Goal: Obtain resource: Obtain resource

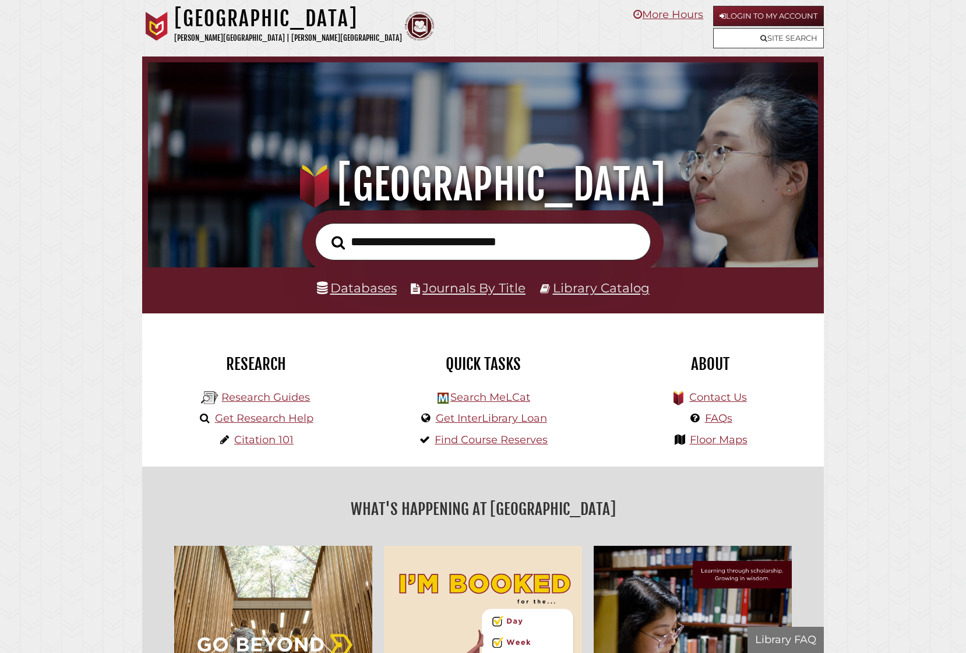
scroll to position [221, 664]
click at [442, 287] on link "Journals By Title" at bounding box center [473, 287] width 103 height 15
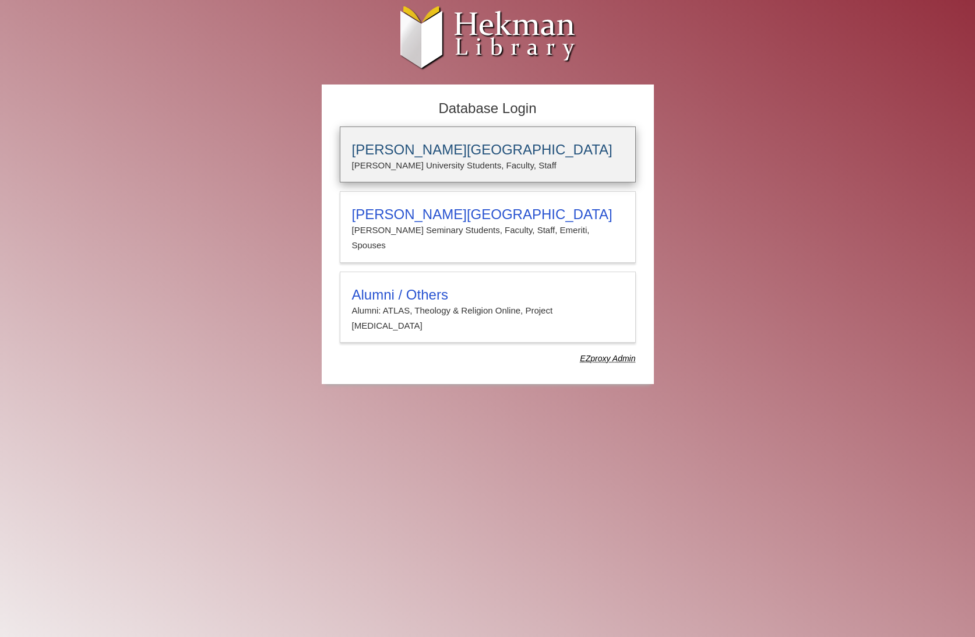
click at [440, 152] on h3 "Calvin University" at bounding box center [488, 150] width 272 height 16
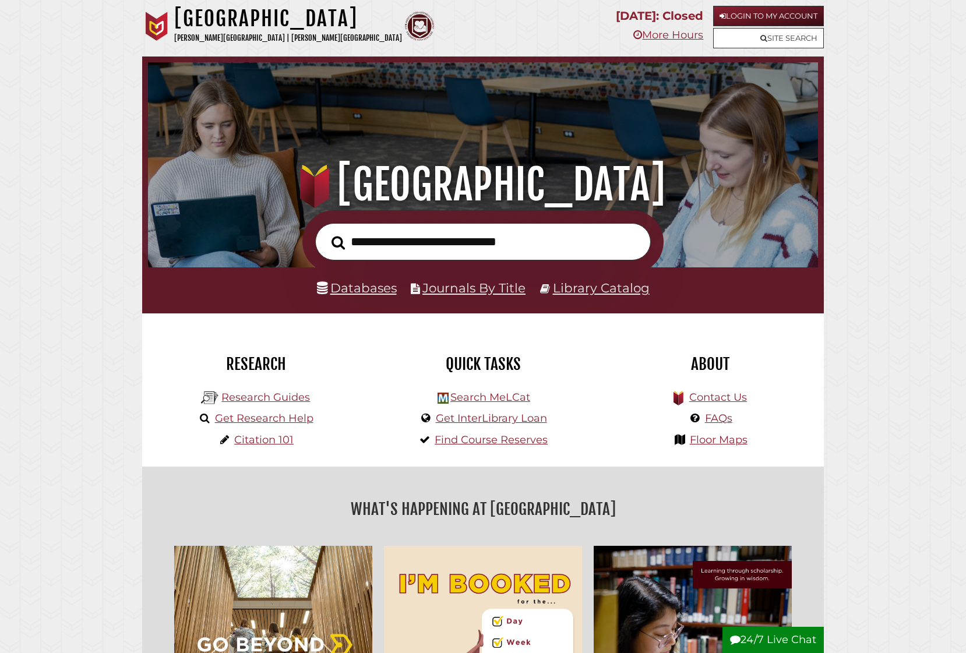
scroll to position [221, 664]
click at [469, 288] on link "Journals By Title" at bounding box center [473, 287] width 103 height 15
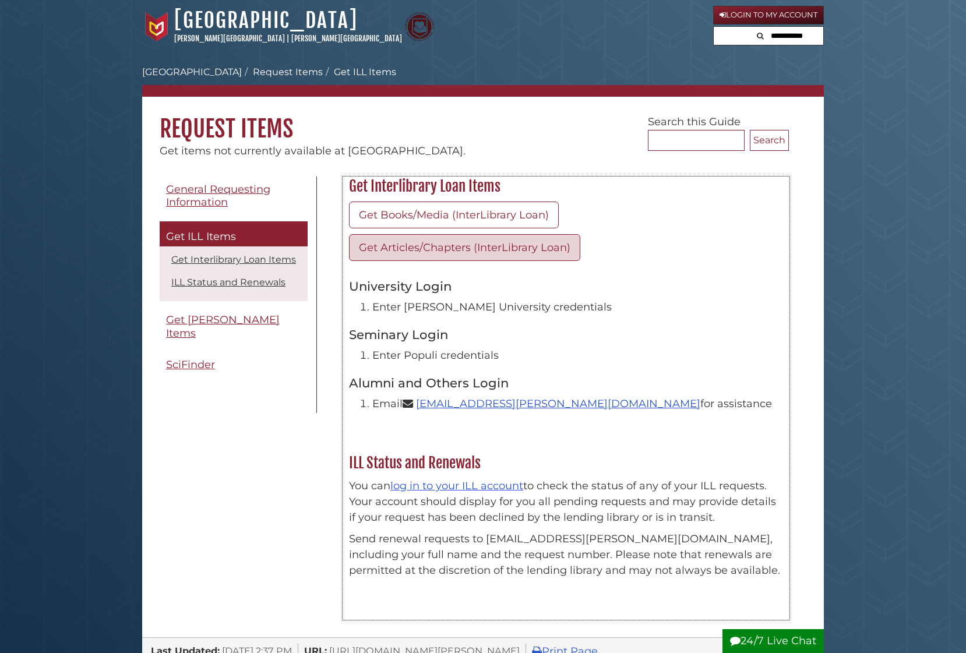
click at [413, 246] on link "Get Articles/Chapters (InterLibrary Loan)" at bounding box center [464, 247] width 231 height 27
